Goal: Use online tool/utility: Utilize a website feature to perform a specific function

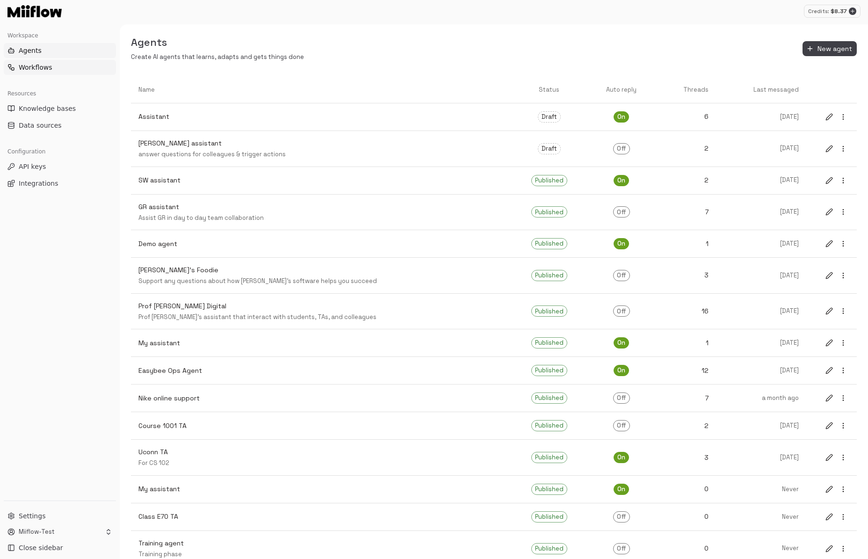
click at [48, 63] on span "Workflows" at bounding box center [36, 67] width 34 height 9
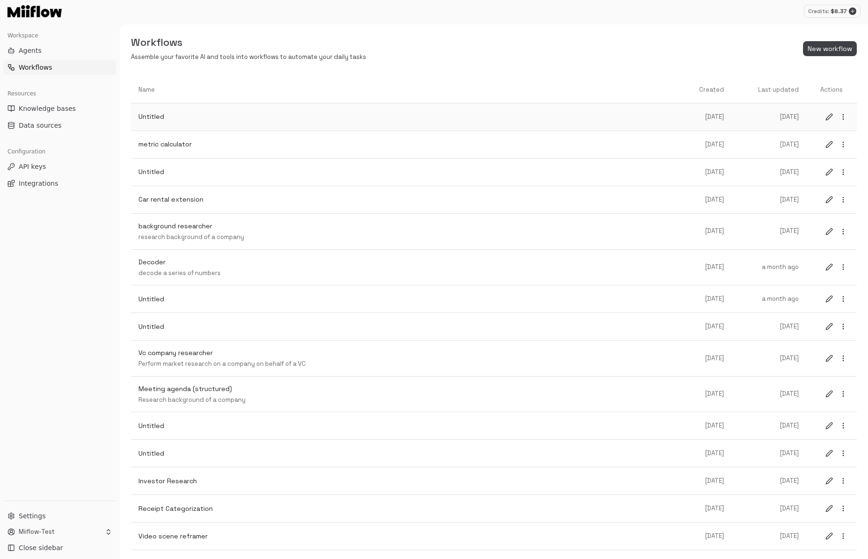
click at [305, 120] on p "Untitled" at bounding box center [408, 117] width 539 height 10
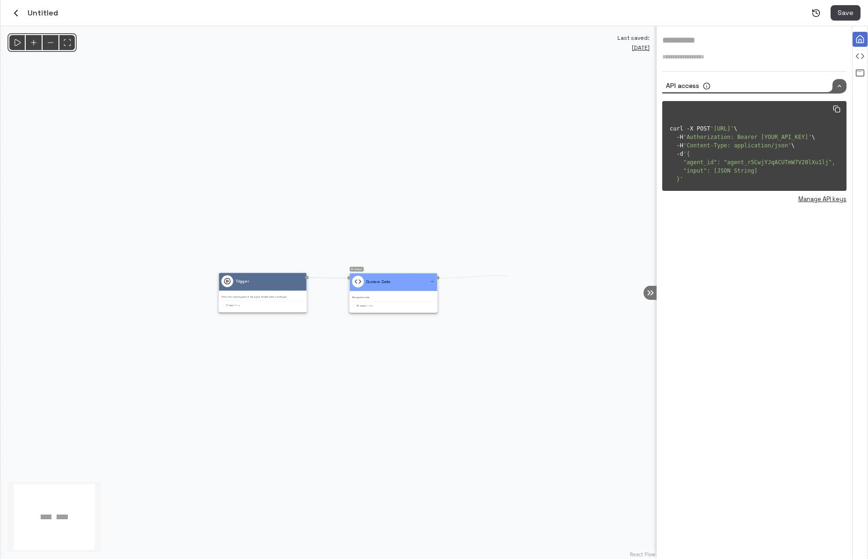
drag, startPoint x: 441, startPoint y: 277, endPoint x: 529, endPoint y: 275, distance: 88.0
click at [528, 276] on div "@keyframes flowAnimation { from { stroke-dashoffset: 36; } to { stroke-dashoffs…" at bounding box center [328, 292] width 656 height 533
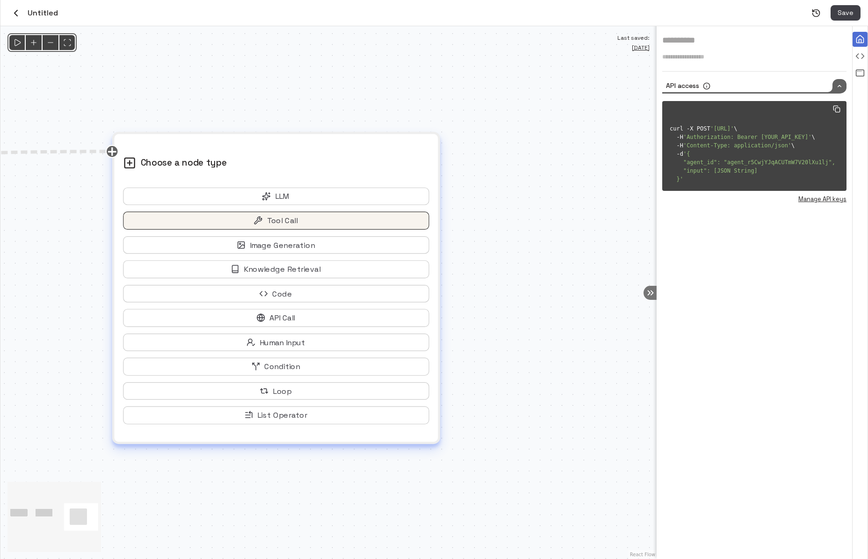
click at [303, 226] on button "Tool Call" at bounding box center [276, 220] width 306 height 18
click at [305, 223] on button "Tool Call" at bounding box center [276, 220] width 306 height 18
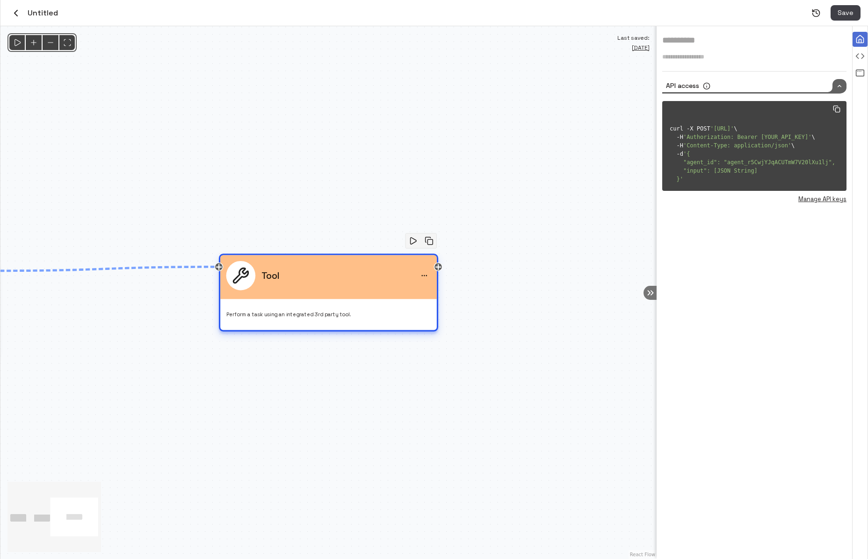
click at [338, 306] on div "Perform a task using an integrated 3rd party tool." at bounding box center [328, 312] width 205 height 14
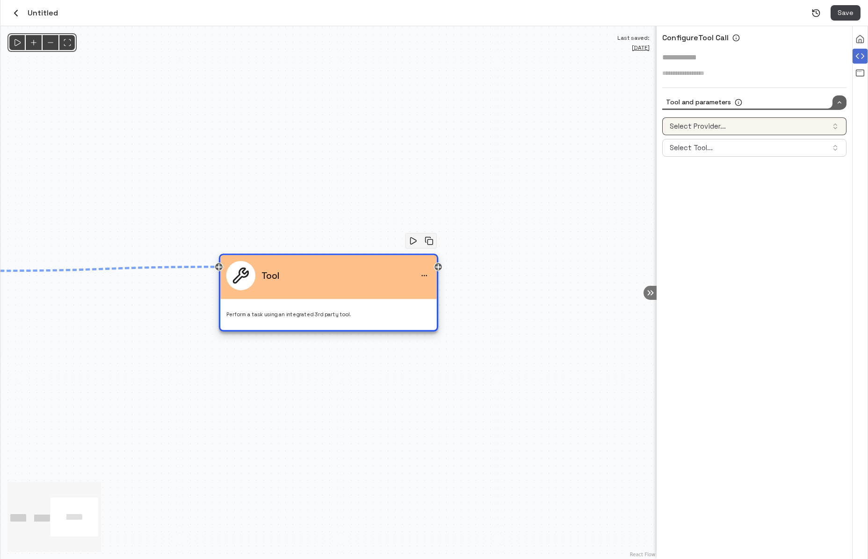
click at [725, 125] on button "Select Provider..." at bounding box center [755, 126] width 184 height 18
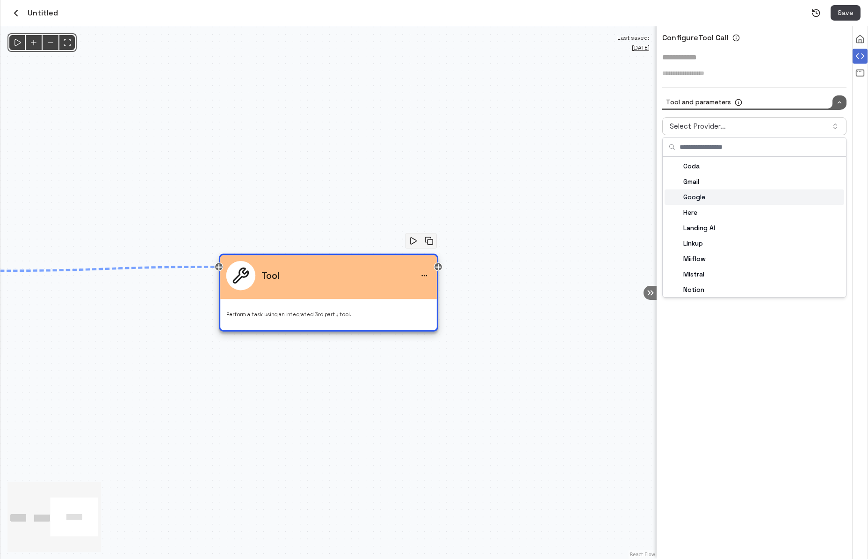
click at [735, 196] on div "Google" at bounding box center [755, 197] width 180 height 15
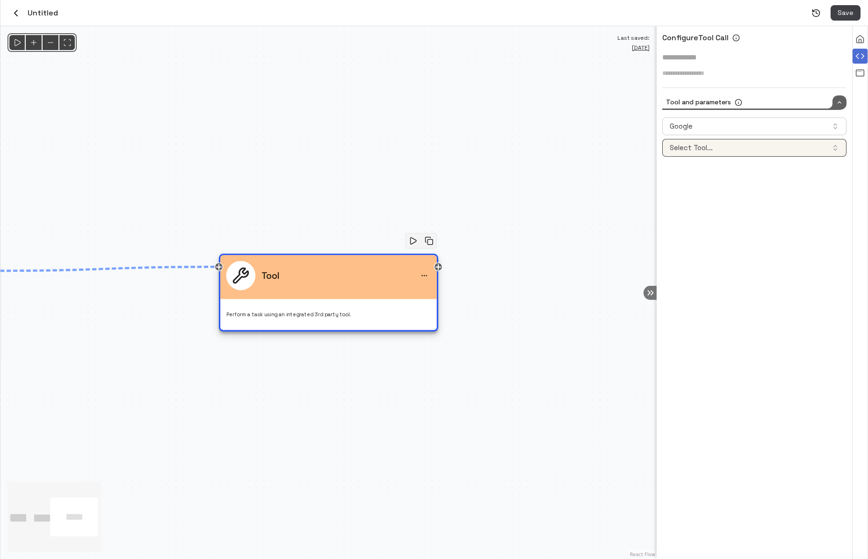
click at [731, 151] on button "Select Tool..." at bounding box center [755, 148] width 184 height 18
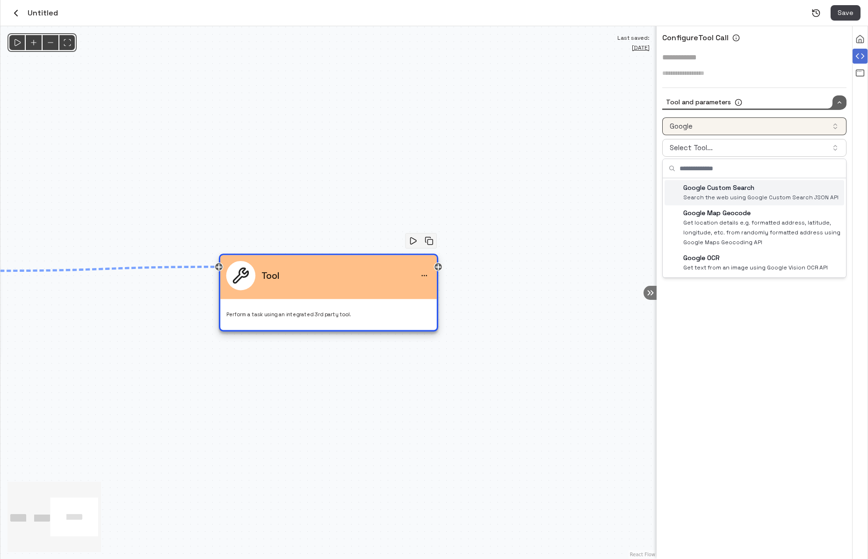
click at [756, 128] on button "Google" at bounding box center [755, 126] width 184 height 18
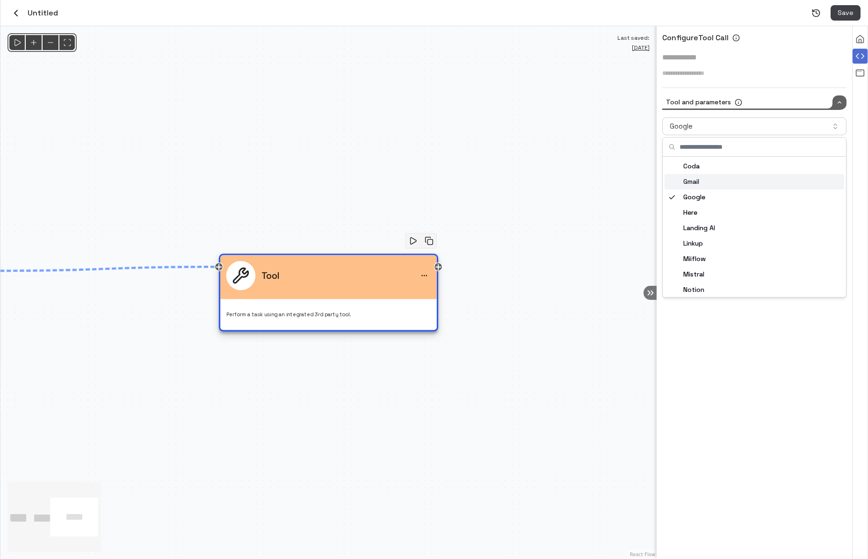
click at [740, 177] on div "Gmail" at bounding box center [755, 181] width 180 height 15
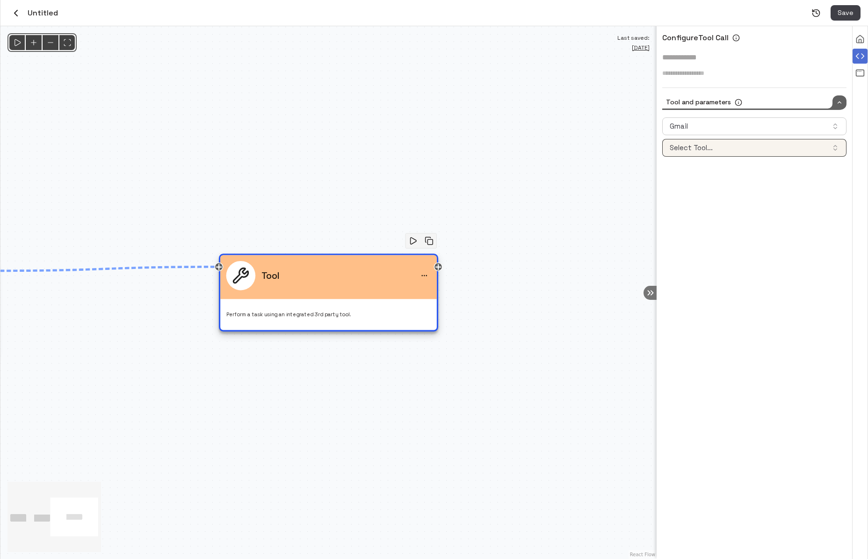
click at [739, 154] on button "Select Tool..." at bounding box center [755, 148] width 184 height 18
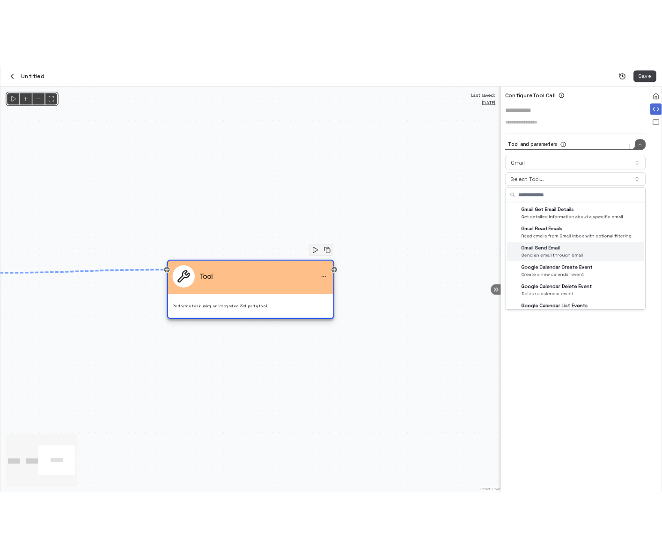
scroll to position [15, 0]
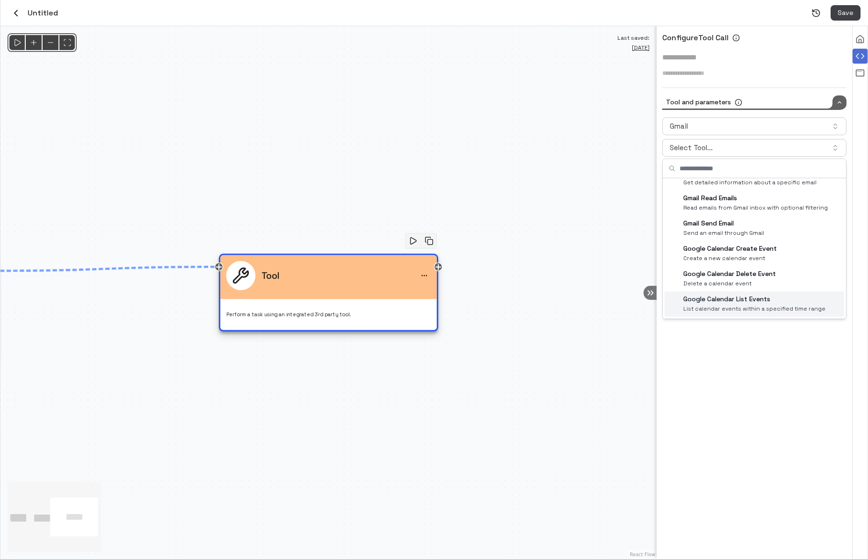
click at [740, 392] on div "Configure Tool Call * Tool and parameters Gmail Select Tool... Gmail Get Email …" at bounding box center [755, 292] width 196 height 533
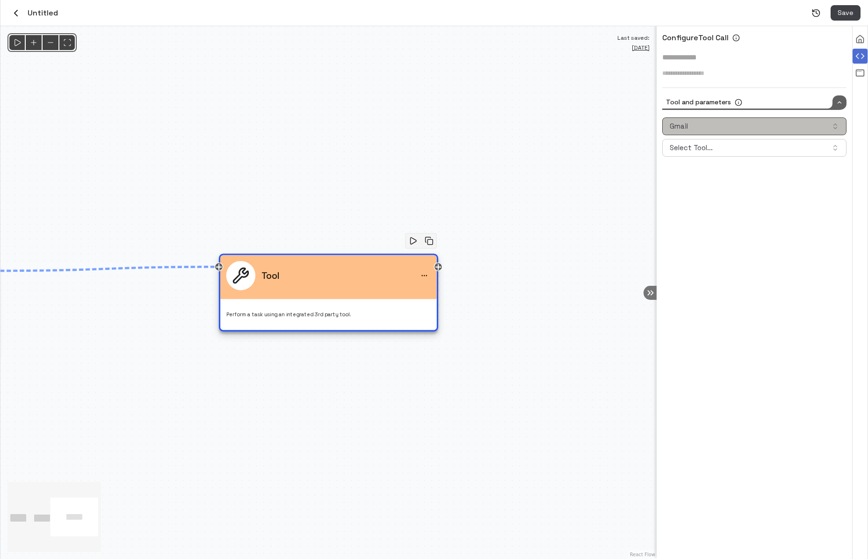
click at [755, 129] on button "Gmail" at bounding box center [755, 126] width 184 height 18
